Goal: Task Accomplishment & Management: Use online tool/utility

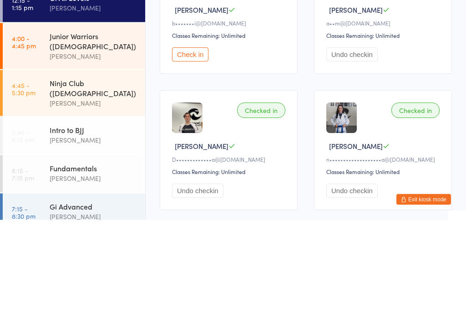
scroll to position [100, 0]
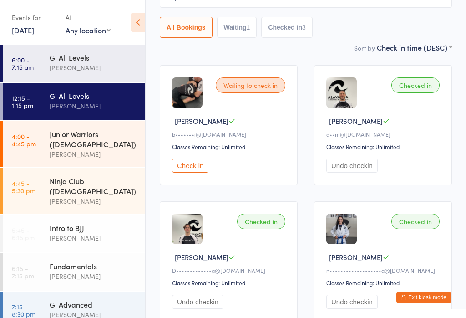
click at [254, 34] on button "Waiting 1" at bounding box center [237, 27] width 40 height 21
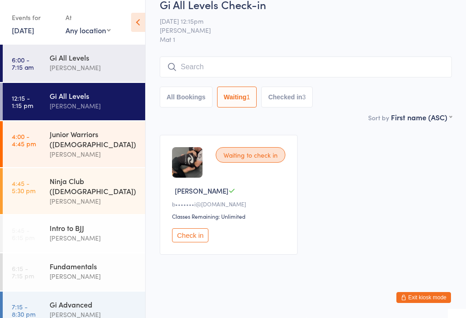
scroll to position [7, 0]
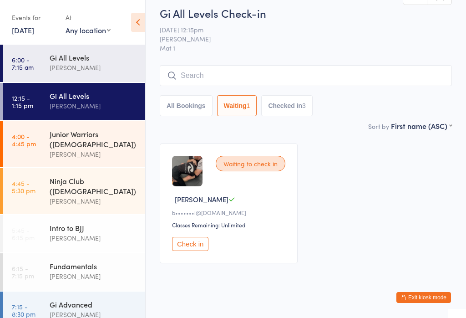
click at [306, 105] on div "3" at bounding box center [304, 105] width 4 height 7
select select "5"
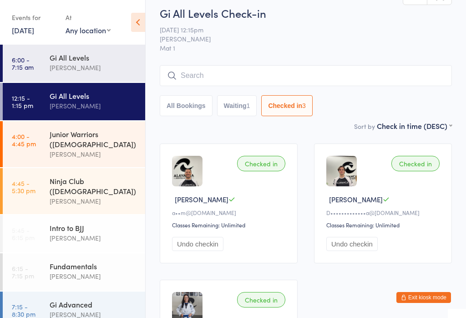
click at [197, 107] on button "All Bookings" at bounding box center [186, 105] width 53 height 21
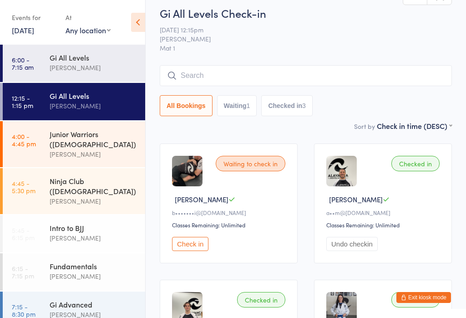
click at [97, 261] on div "Fundamentals" at bounding box center [94, 266] width 88 height 10
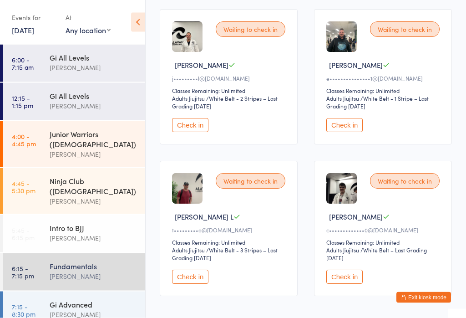
scroll to position [151, 0]
click at [352, 117] on div "Waiting to check in [PERSON_NAME] J e•••••••••••••••1@[DOMAIN_NAME] Classes Rem…" at bounding box center [383, 76] width 138 height 135
click at [346, 124] on button "Check in" at bounding box center [344, 125] width 36 height 14
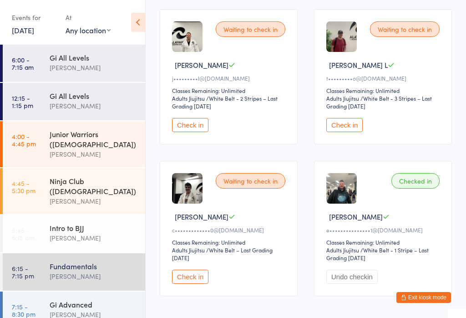
click at [120, 309] on div "[PERSON_NAME]" at bounding box center [94, 314] width 88 height 10
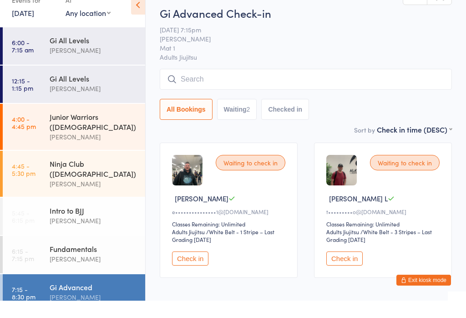
scroll to position [33, 0]
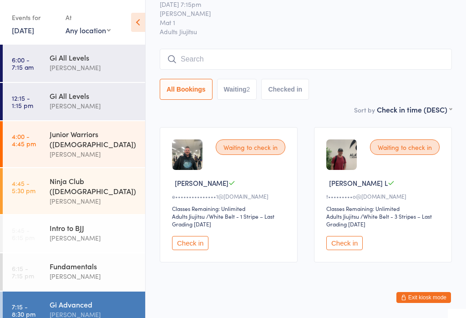
click at [103, 261] on div "Fundamentals" at bounding box center [94, 266] width 88 height 10
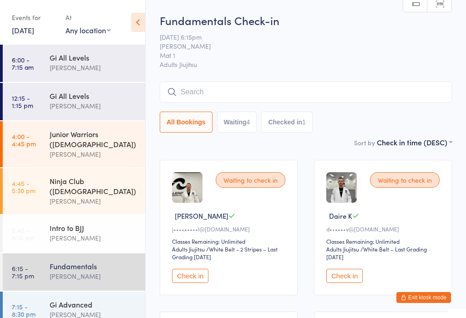
click at [346, 281] on button "Check in" at bounding box center [344, 276] width 36 height 14
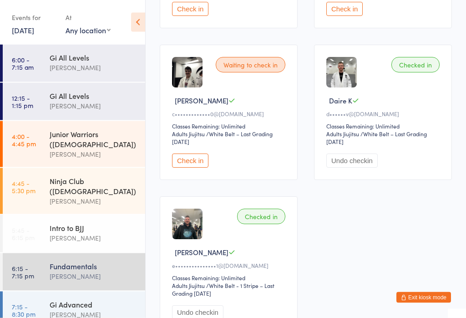
scroll to position [271, 0]
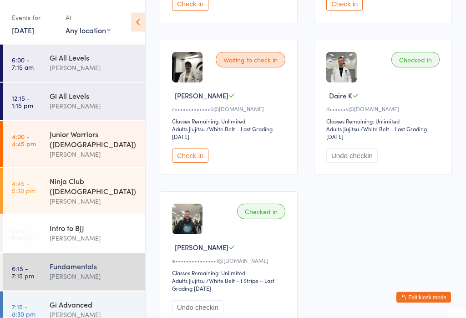
click at [236, 65] on div "Waiting to check in" at bounding box center [251, 59] width 70 height 15
click at [186, 163] on button "Check in" at bounding box center [190, 156] width 36 height 14
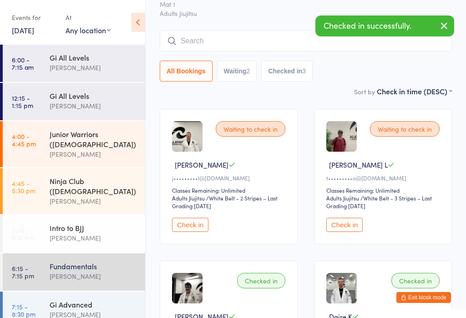
scroll to position [0, 0]
